Goal: Navigation & Orientation: Find specific page/section

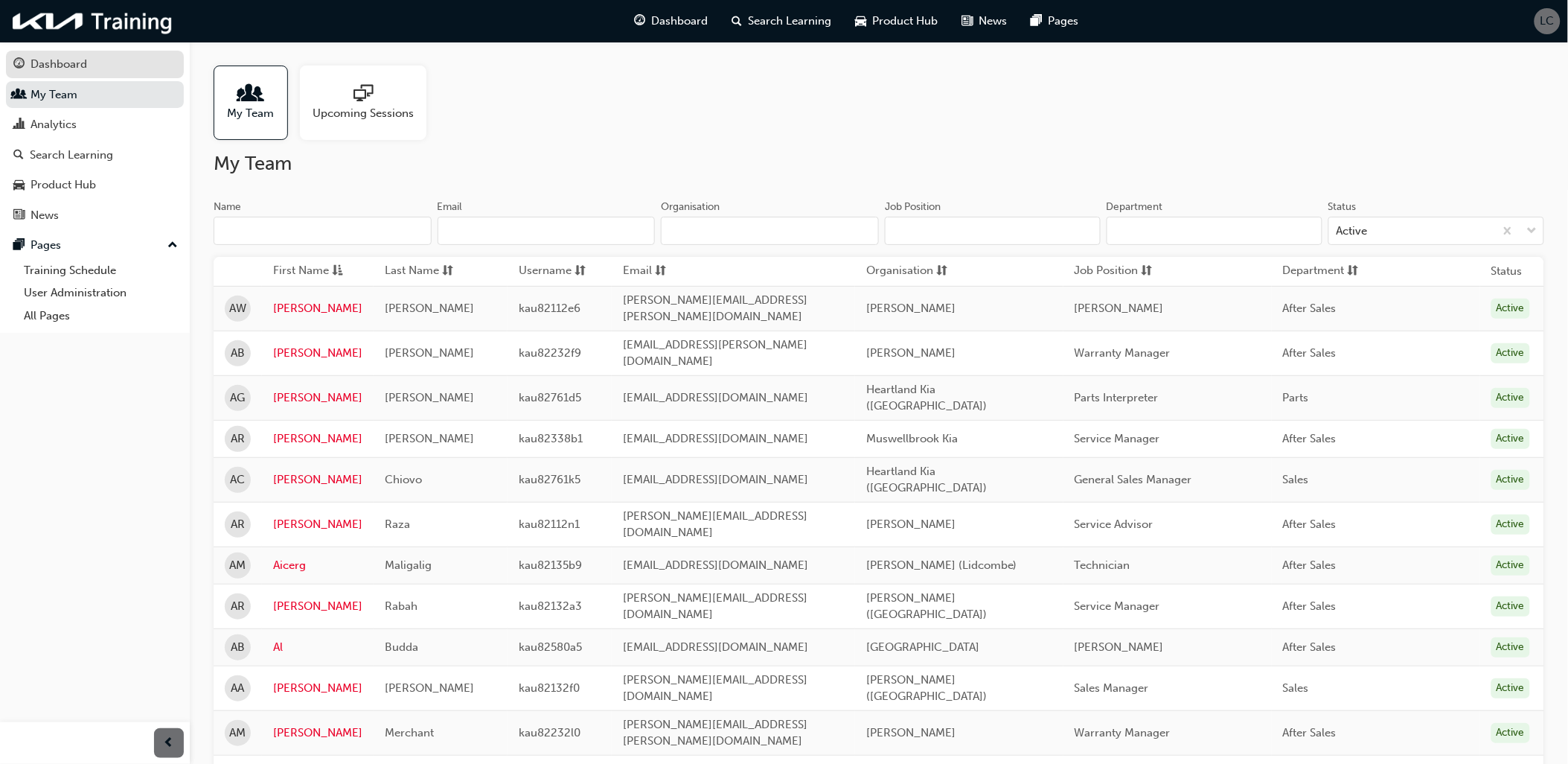
click at [92, 56] on div "Dashboard" at bounding box center [95, 65] width 163 height 19
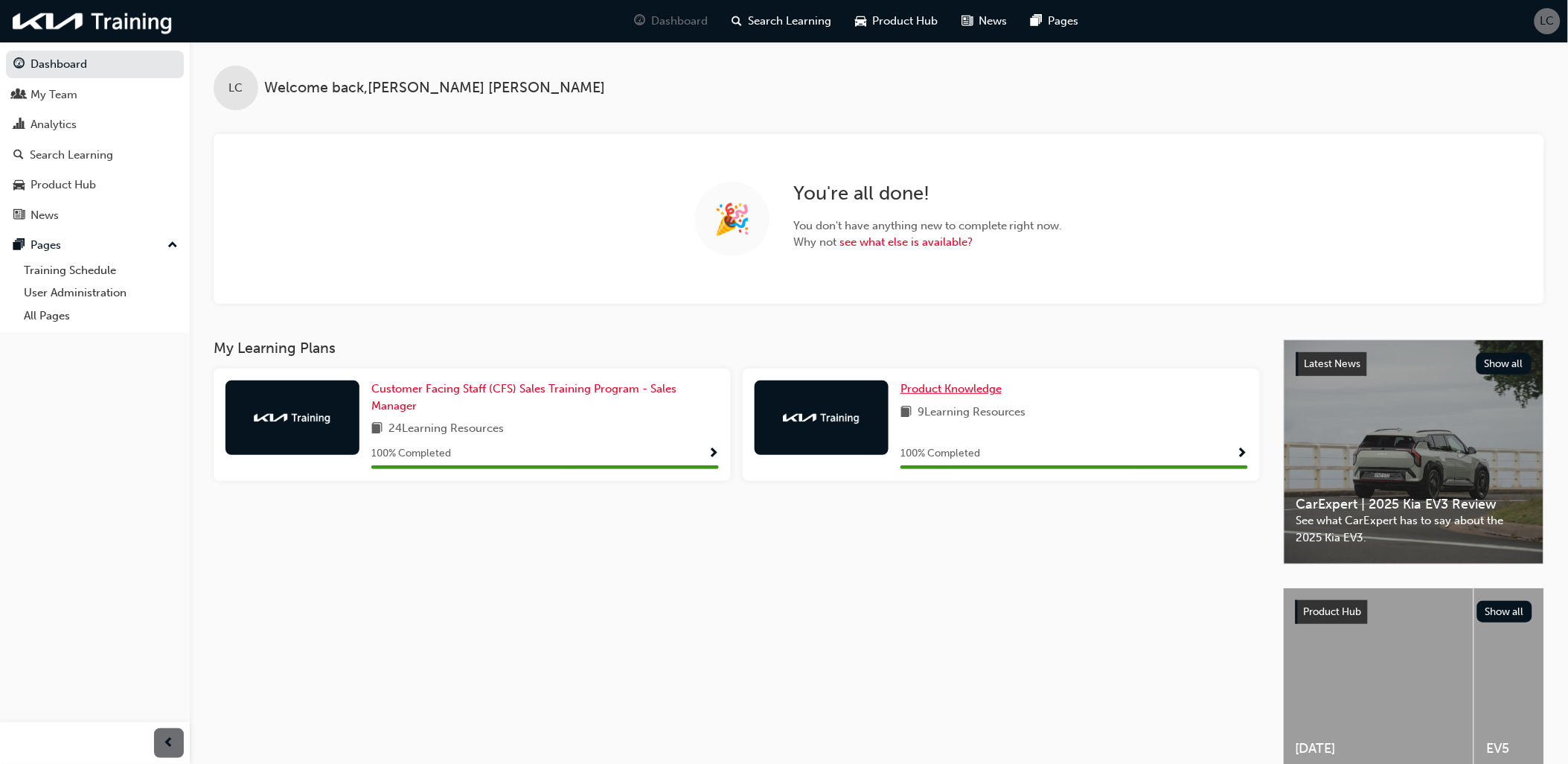
click at [973, 392] on span "Product Knowledge" at bounding box center [951, 389] width 101 height 14
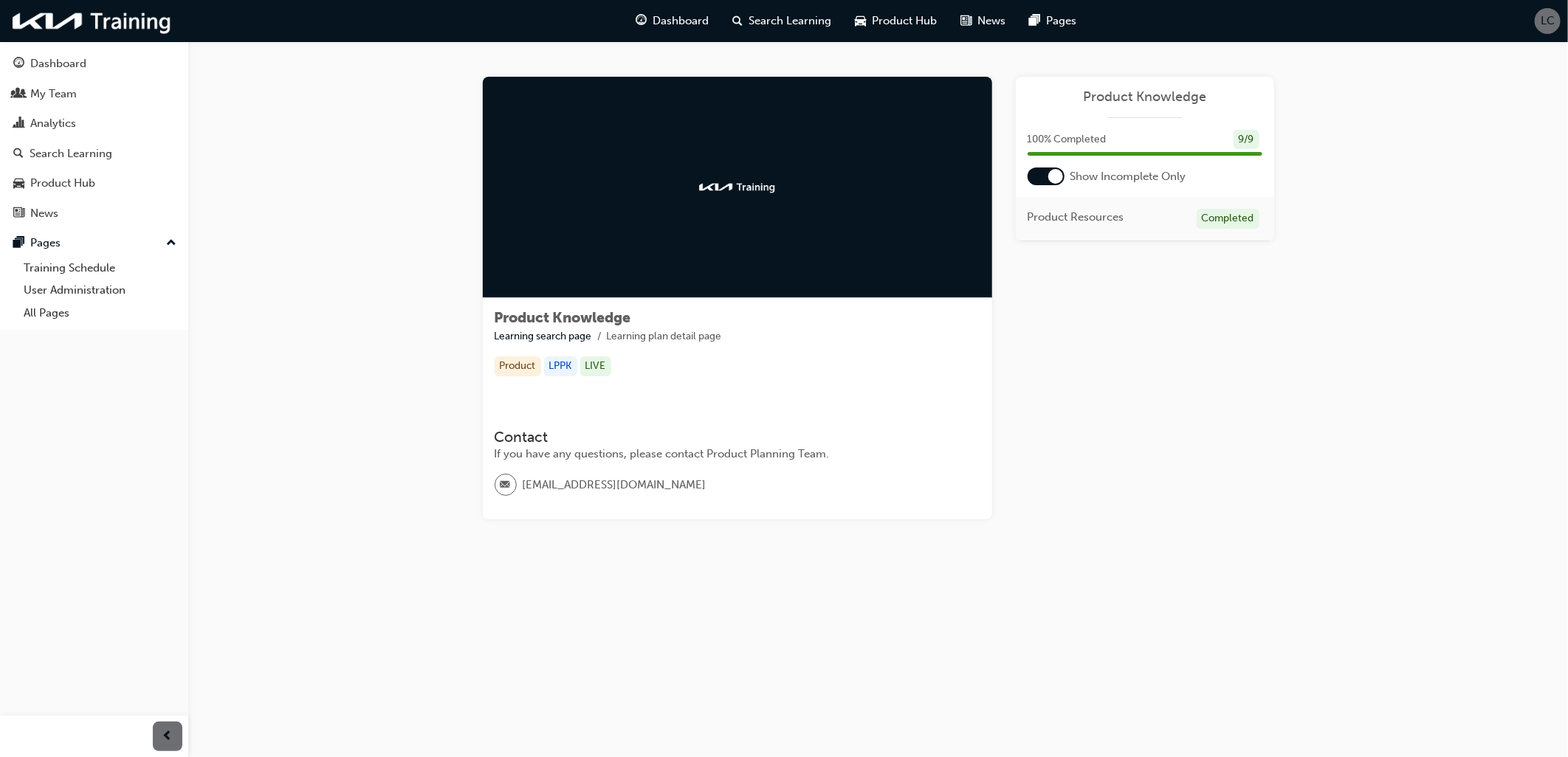
click at [1045, 171] on div at bounding box center [1046, 176] width 37 height 18
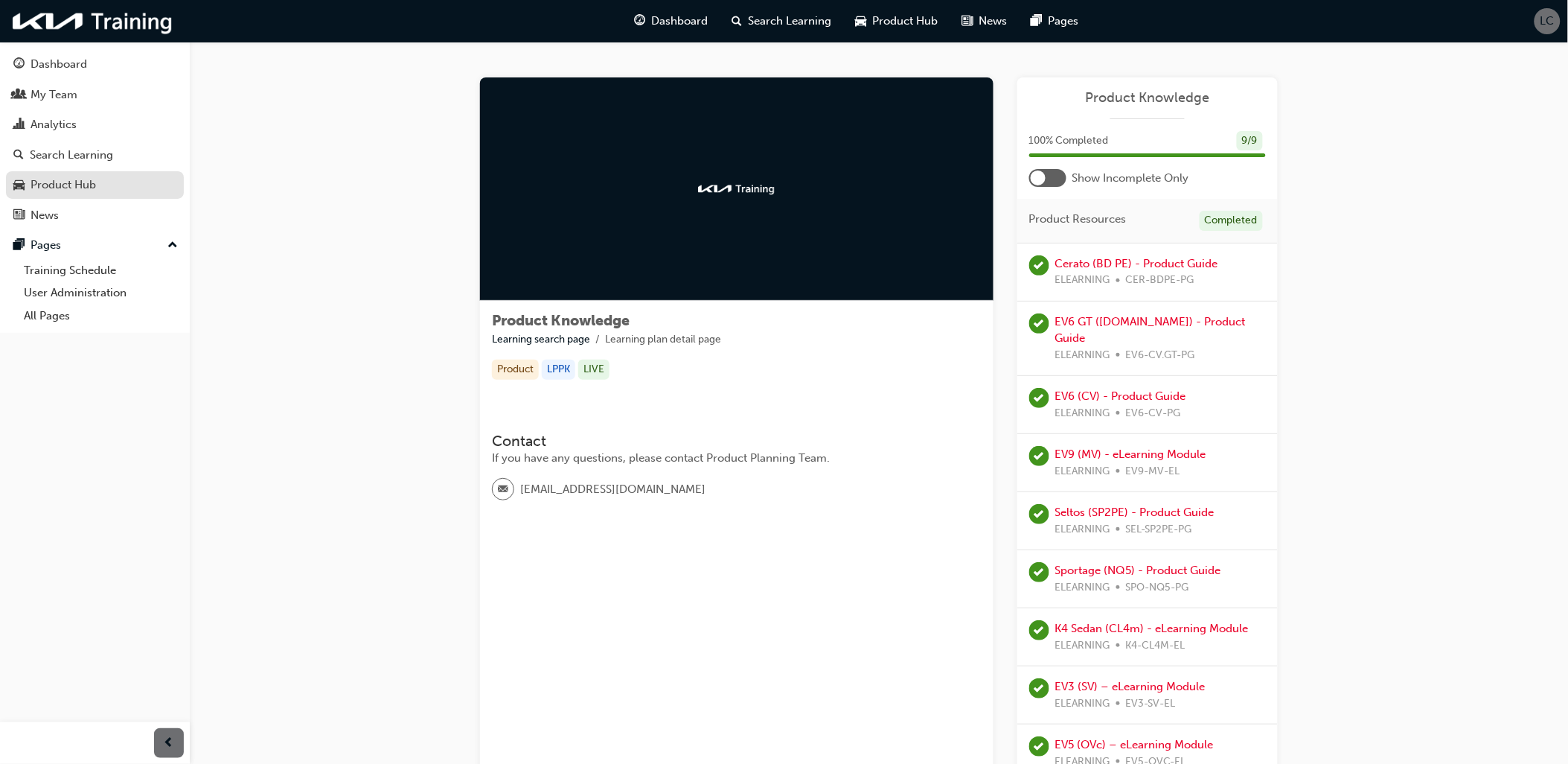
click at [119, 193] on div "Product Hub" at bounding box center [95, 185] width 163 height 19
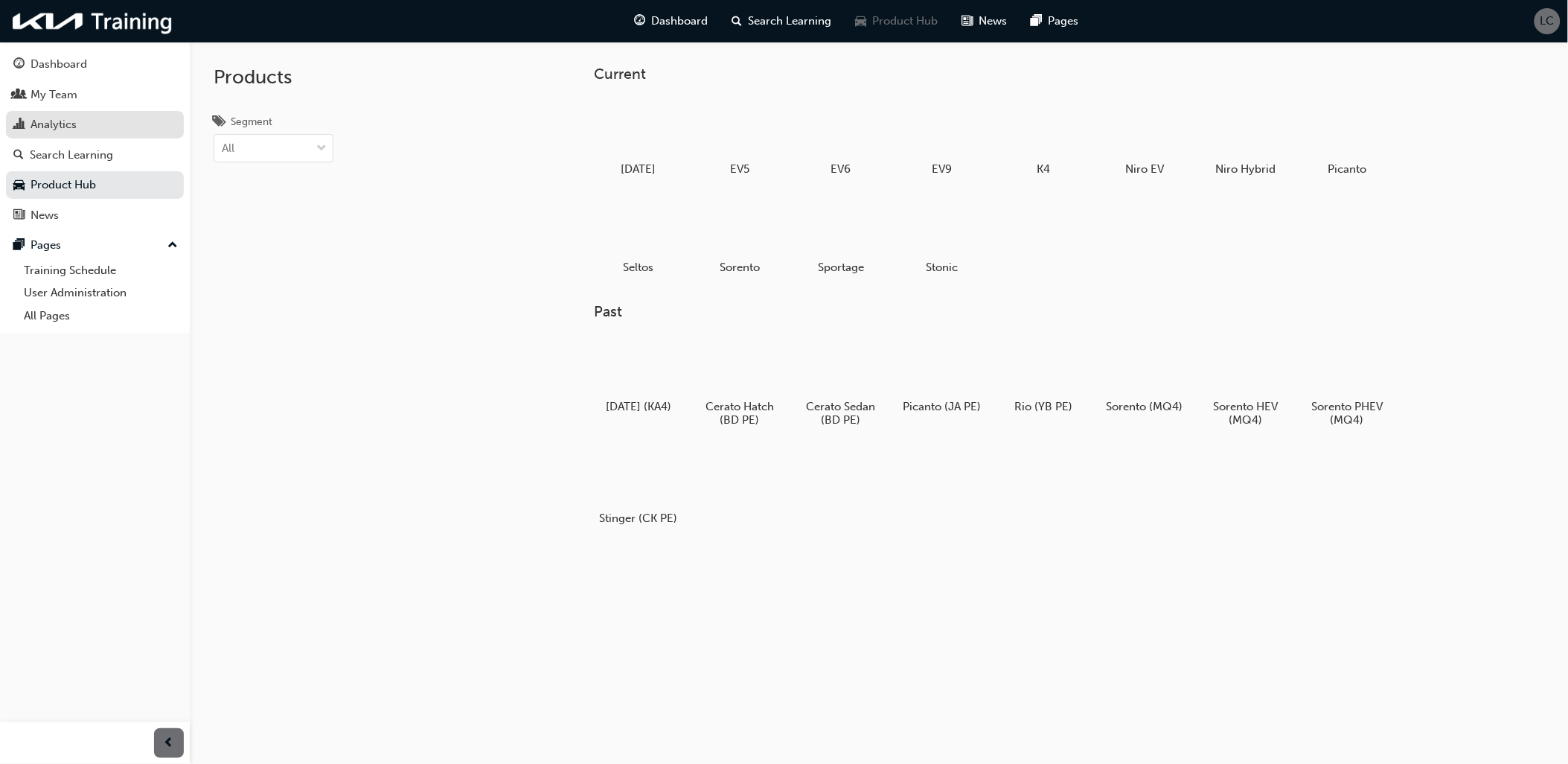
click at [94, 129] on div "Analytics" at bounding box center [95, 125] width 163 height 19
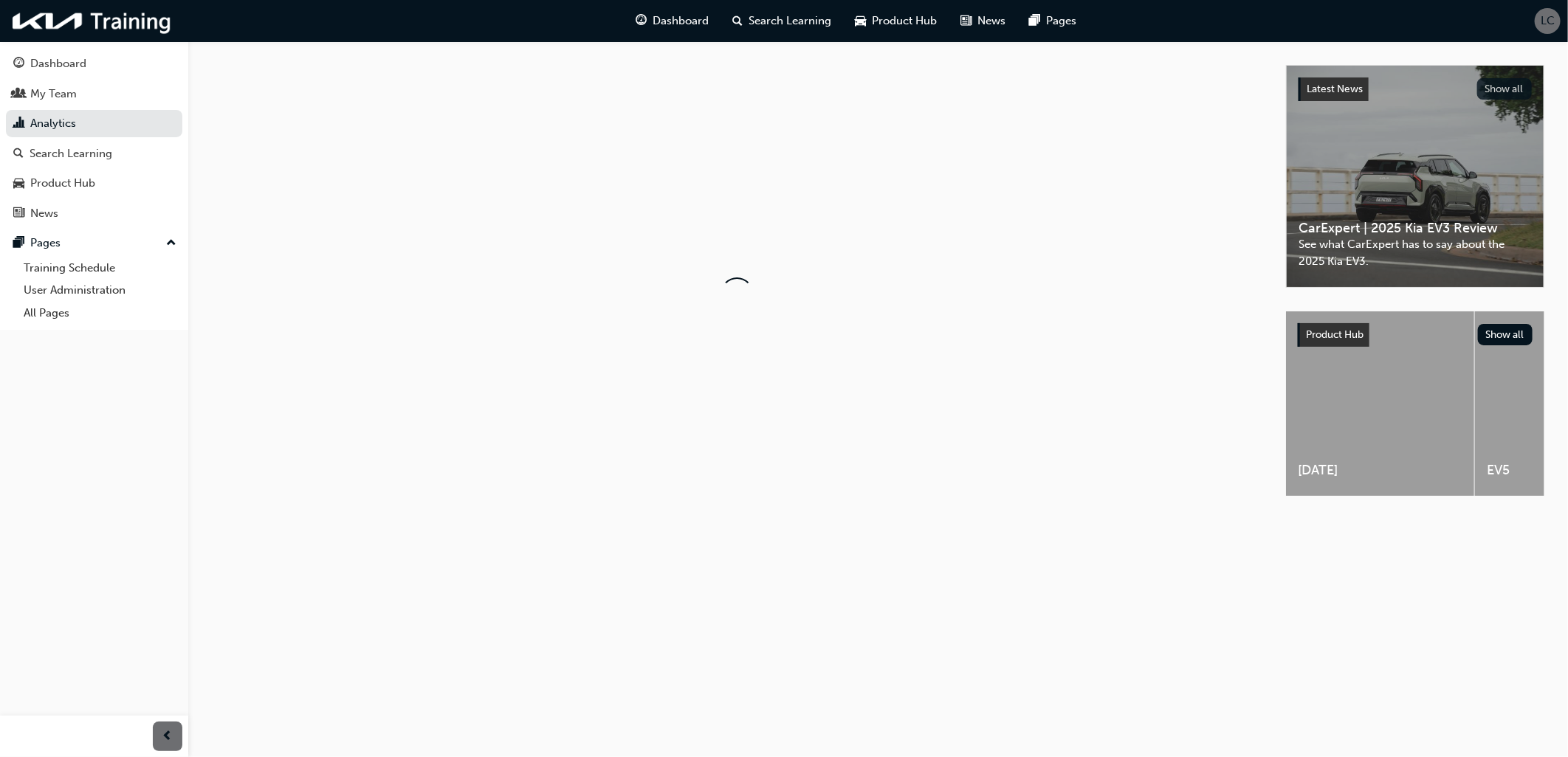
click at [1487, 86] on button "Show all" at bounding box center [1504, 89] width 56 height 21
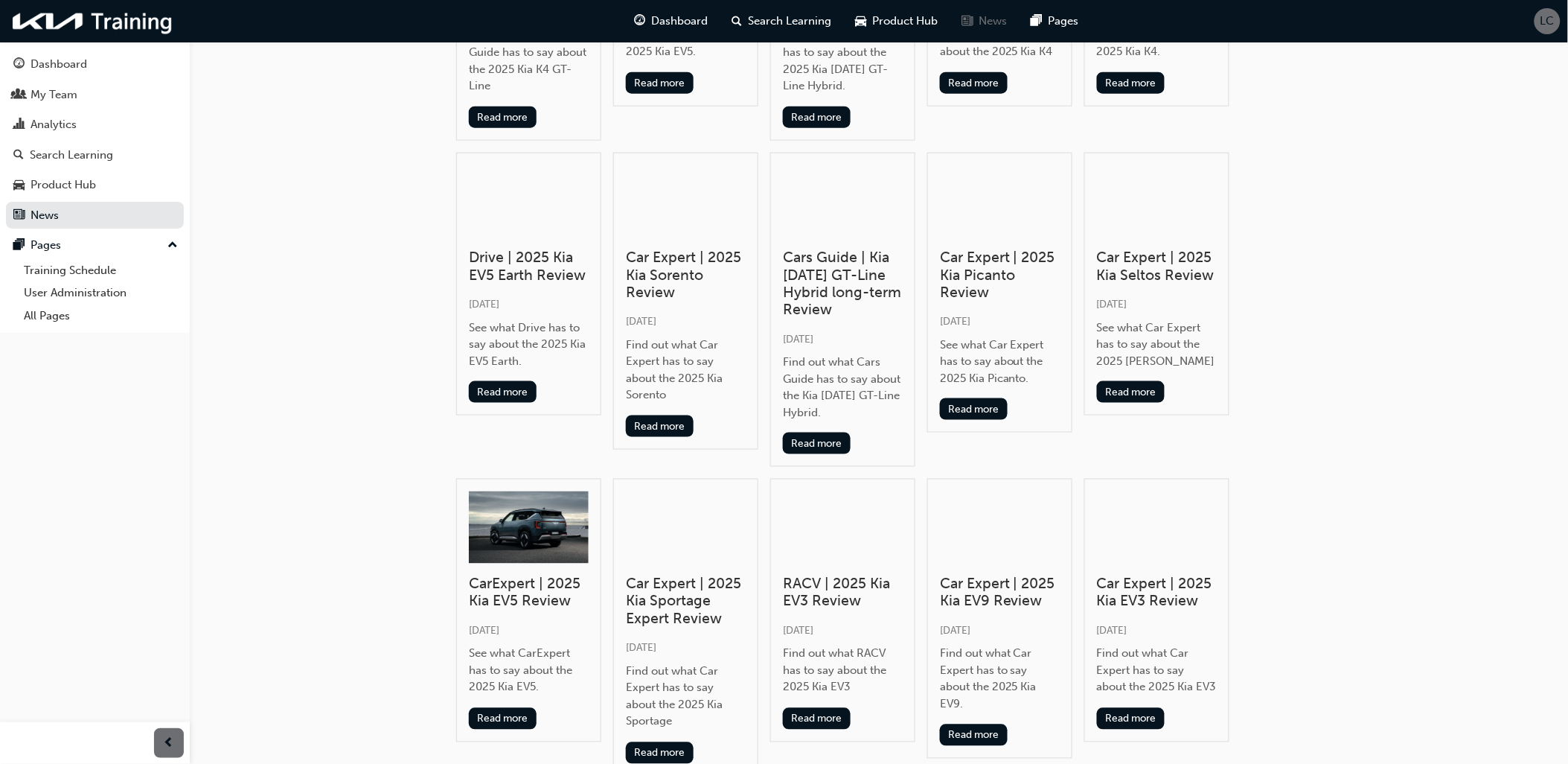
scroll to position [166, 0]
